Goal: Find specific page/section: Find specific page/section

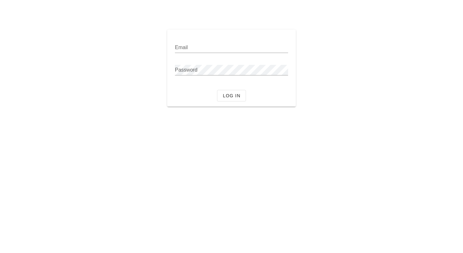
type input "[EMAIL_ADDRESS][DOMAIN_NAME]"
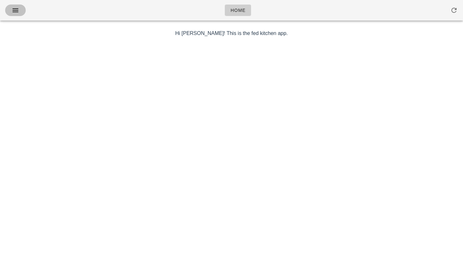
click at [13, 11] on icon "button" at bounding box center [16, 10] width 8 height 8
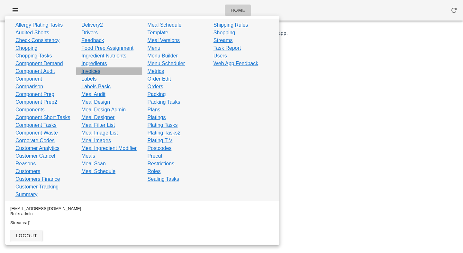
click at [86, 72] on link "Invoices" at bounding box center [90, 72] width 19 height 8
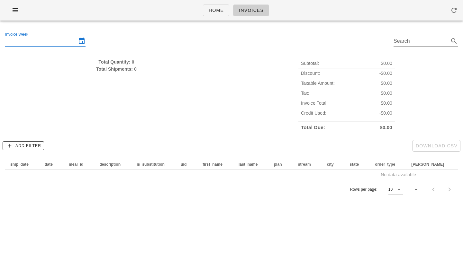
click at [41, 40] on input "Invoice Week" at bounding box center [40, 41] width 71 height 10
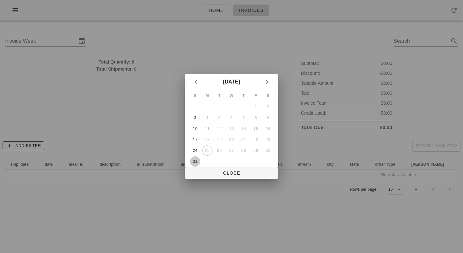
click at [196, 161] on div "31" at bounding box center [195, 162] width 10 height 5
click at [203, 169] on button "Close" at bounding box center [231, 174] width 93 height 12
type input "[DATE]"
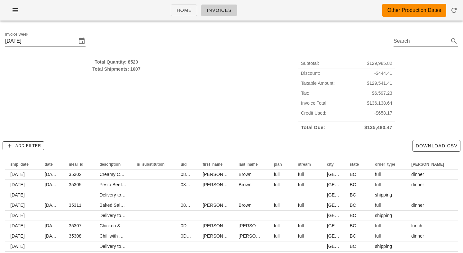
click at [205, 53] on div "Invoice Week [DATE] Search" at bounding box center [231, 42] width 463 height 33
